Goal: Information Seeking & Learning: Learn about a topic

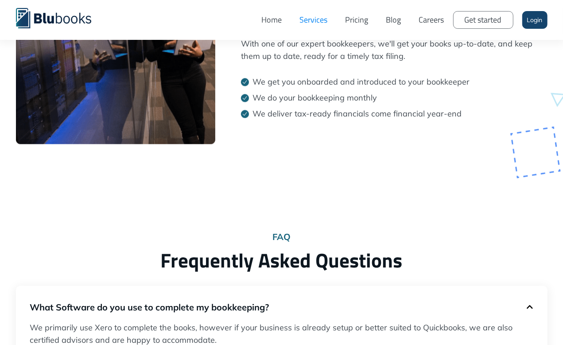
scroll to position [1300, 0]
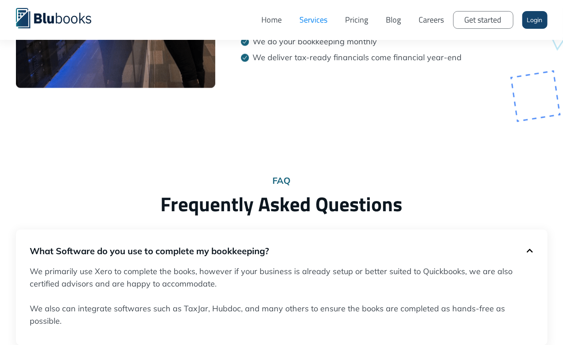
click at [360, 16] on link "Pricing" at bounding box center [357, 20] width 41 height 27
